Goal: Information Seeking & Learning: Understand process/instructions

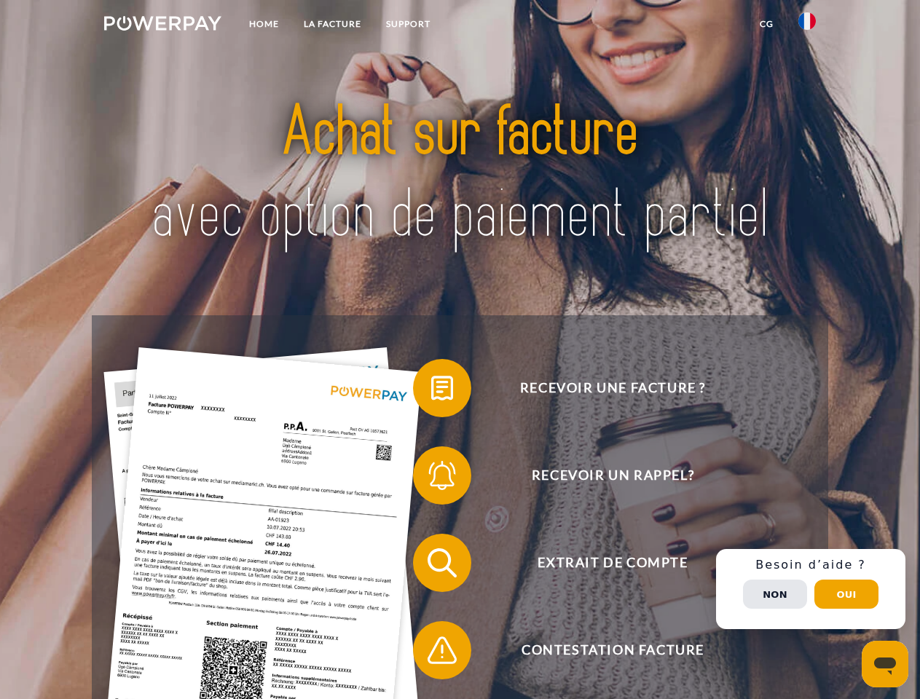
click at [162, 25] on img at bounding box center [162, 23] width 117 height 15
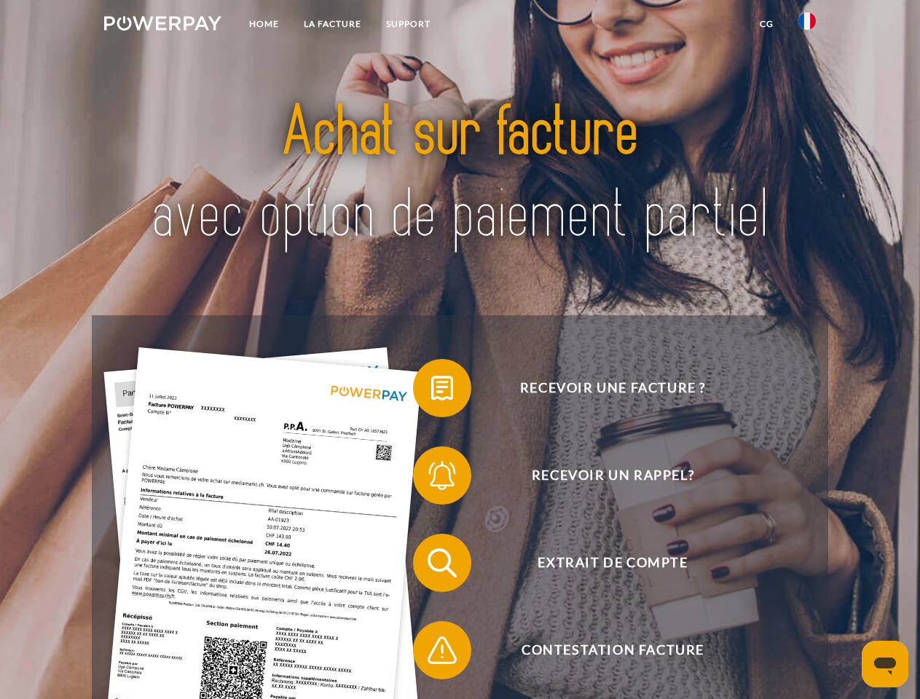
click at [807, 25] on img at bounding box center [806, 20] width 17 height 17
click at [766, 24] on link "CG" at bounding box center [766, 24] width 39 height 26
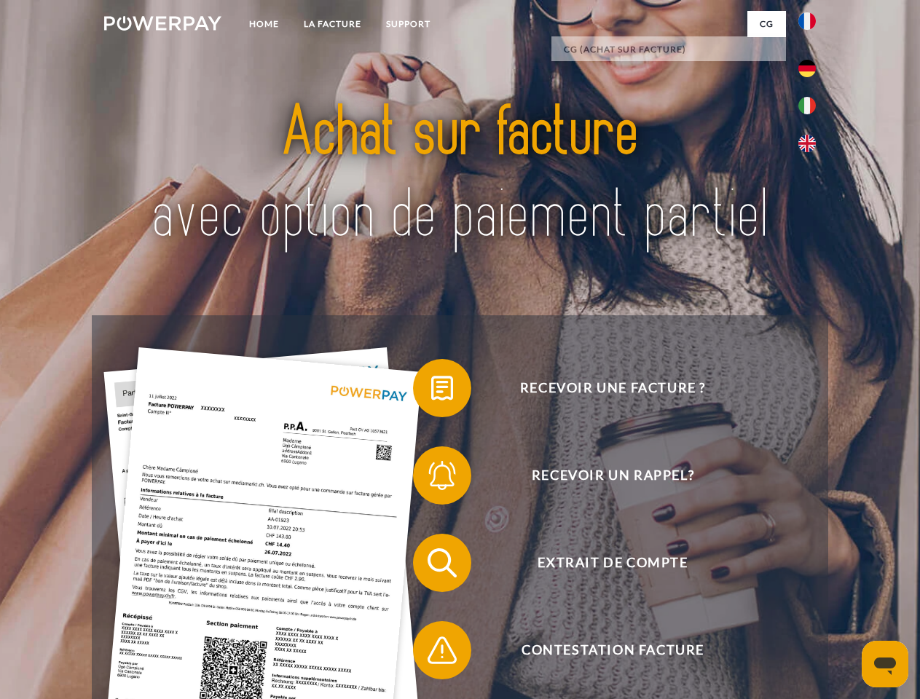
click at [431, 391] on span at bounding box center [420, 388] width 73 height 73
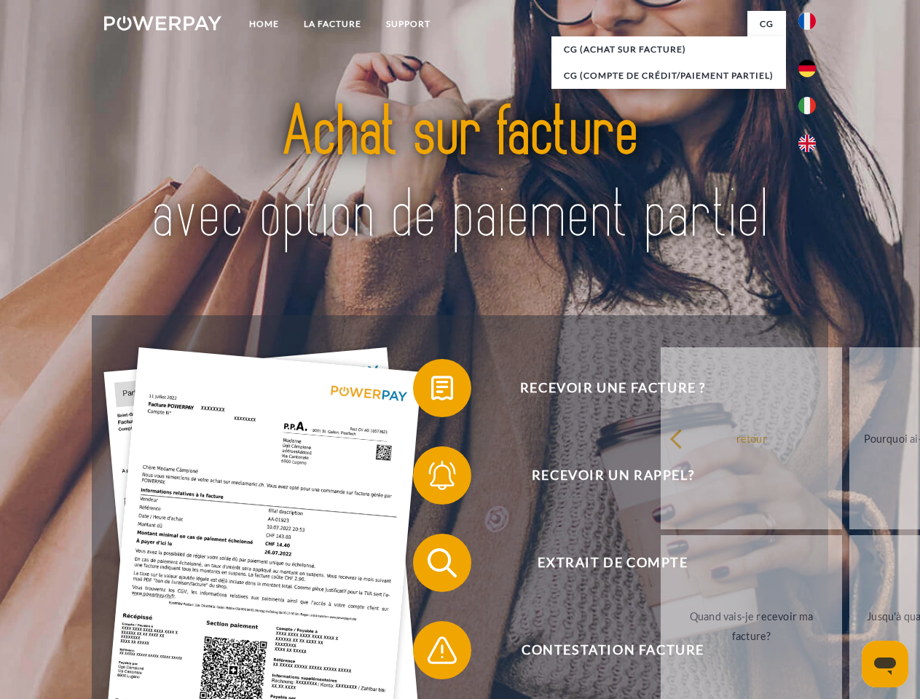
click at [431, 478] on div "Recevoir une facture ? Recevoir un rappel? Extrait de compte retour" at bounding box center [459, 606] width 735 height 583
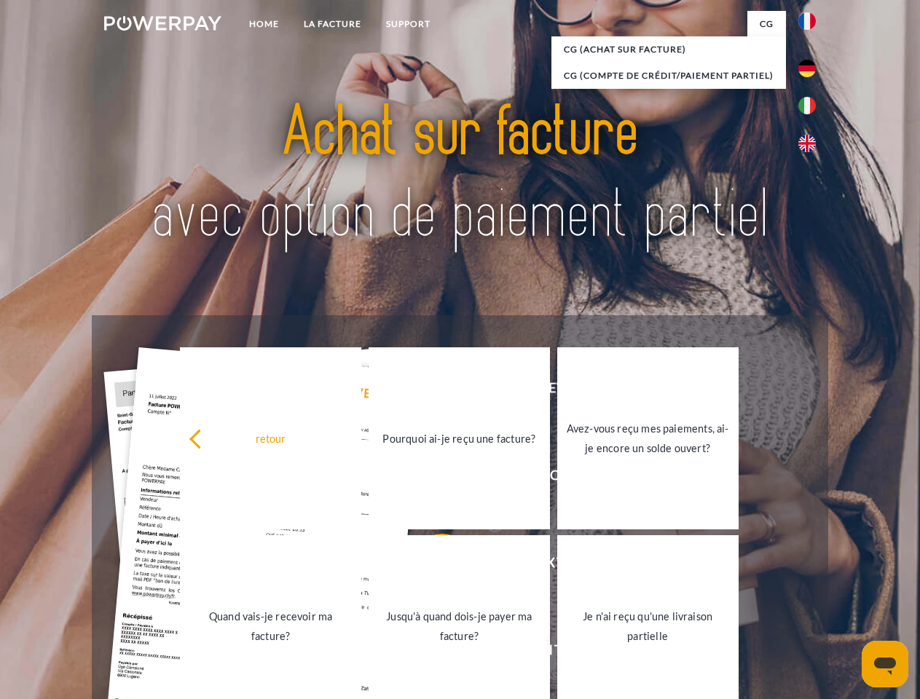
click at [431, 566] on link "Jusqu'à quand dois-je payer ma facture?" at bounding box center [458, 626] width 181 height 182
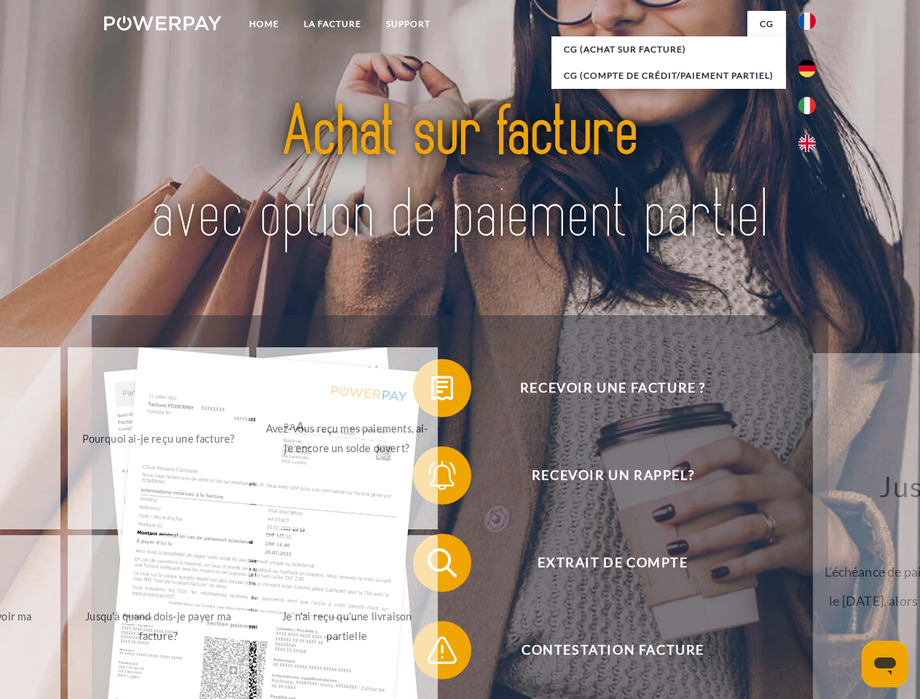
click at [431, 653] on span at bounding box center [420, 650] width 73 height 73
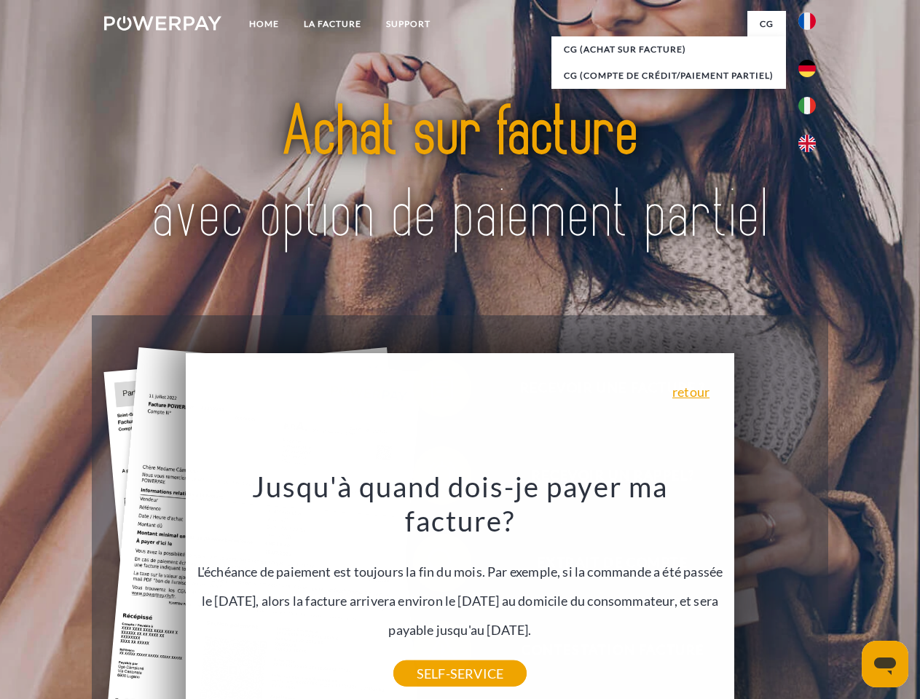
click at [810, 589] on div "Recevoir une facture ? Recevoir un rappel? Extrait de compte retour" at bounding box center [459, 606] width 735 height 583
click at [775, 592] on span "Extrait de compte" at bounding box center [612, 563] width 357 height 58
click at [846, 594] on header "Home LA FACTURE Support" at bounding box center [460, 503] width 920 height 1006
